Goal: Find specific page/section: Find specific page/section

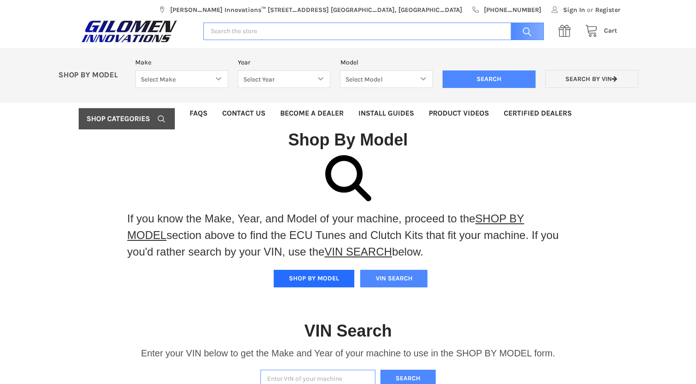
click at [314, 280] on button "SHOP BY MODEL" at bounding box center [314, 278] width 81 height 17
click at [218, 79] on select "Select Make Bobcat UTV Gravely UTV ACE 900 RANGER 570 Ranger 700 / 800 RANGER 9…" at bounding box center [181, 79] width 93 height 18
select select "353"
click at [135, 70] on select "Select Make Bobcat UTV Gravely UTV ACE 900 RANGER 570 Ranger 700 / 800 RANGER 9…" at bounding box center [181, 79] width 93 height 18
click at [301, 82] on select "Select Year [DATE] 2017 2018 2019 2020 2021 2022 2023 2024 2025" at bounding box center [284, 79] width 93 height 18
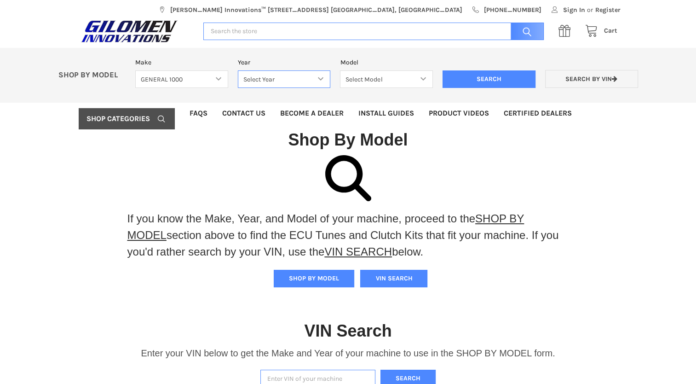
select select "527"
click at [238, 70] on select "Select Year [DATE] 2017 2018 2019 2020 2021 2022 2023 2024 2025" at bounding box center [284, 79] width 93 height 18
click at [370, 78] on select "Select Model GENERAL 1000 GENERAL 1000 4 GENERAL 1000 XP GENERAL 1000 XP 4" at bounding box center [386, 79] width 93 height 18
select select "530"
click at [340, 70] on select "Select Model GENERAL 1000 GENERAL 1000 4 GENERAL 1000 XP GENERAL 1000 XP 4" at bounding box center [386, 79] width 93 height 18
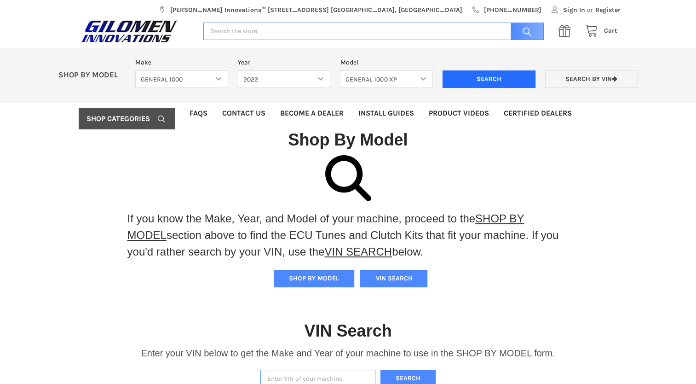
click at [502, 79] on input "Search" at bounding box center [489, 78] width 93 height 17
